Goal: Transaction & Acquisition: Purchase product/service

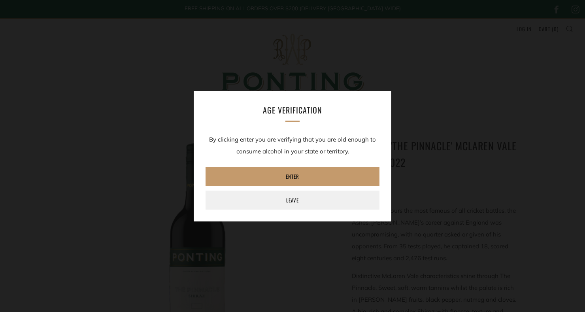
scroll to position [51, 0]
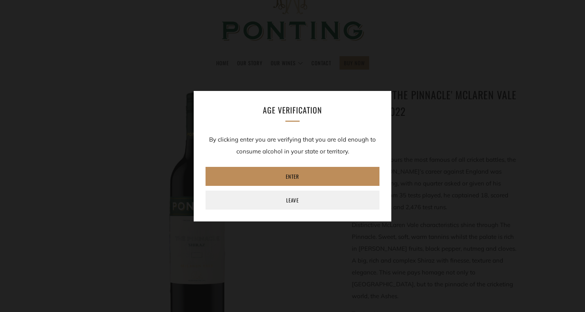
click at [249, 174] on link "Enter" at bounding box center [293, 176] width 174 height 19
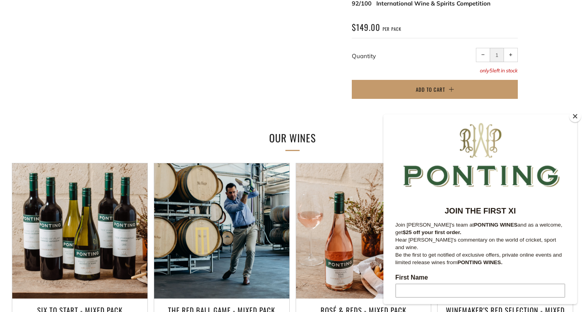
scroll to position [480, 0]
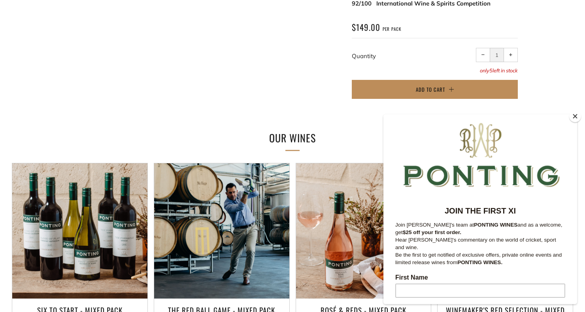
click at [450, 80] on button "Add to Cart" at bounding box center [435, 89] width 166 height 19
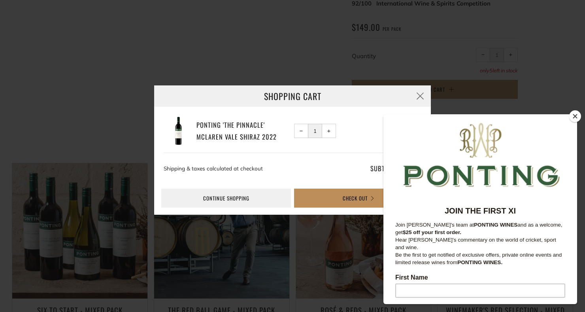
click at [340, 204] on button "Check Out" at bounding box center [359, 198] width 130 height 19
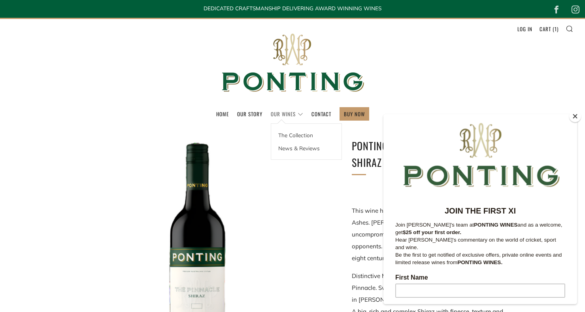
click at [289, 118] on link "Our Wines" at bounding box center [287, 114] width 32 height 13
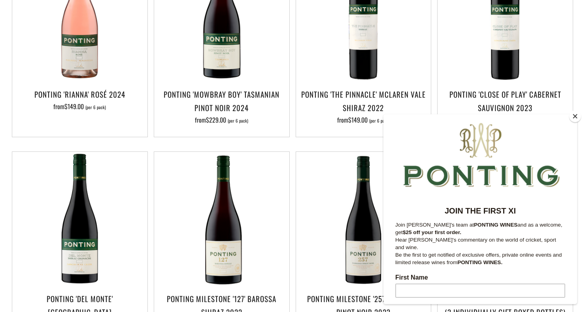
scroll to position [461, 0]
